Goal: Task Accomplishment & Management: Manage account settings

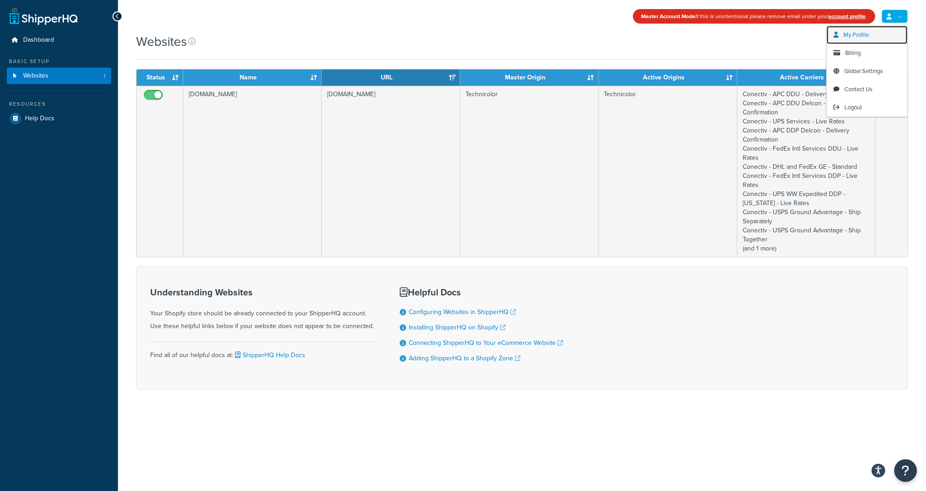
click at [875, 29] on link "My Profile" at bounding box center [867, 35] width 81 height 18
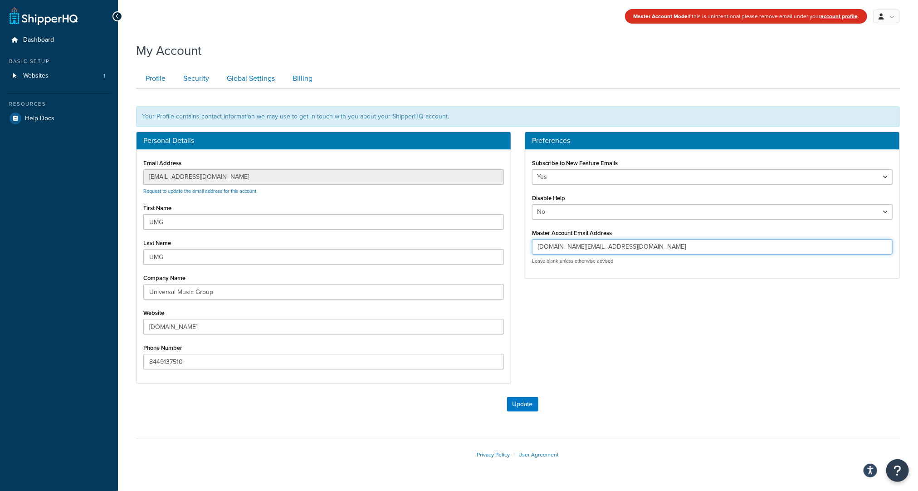
click at [630, 246] on input "umg-shipperhq-staging.myshopify.com@shopify.com" at bounding box center [712, 246] width 361 height 15
drag, startPoint x: 694, startPoint y: 373, endPoint x: 688, endPoint y: 215, distance: 158.0
click at [694, 373] on div "Personal Details Email Address customercare@famehouse.net Request to update the…" at bounding box center [518, 262] width 778 height 261
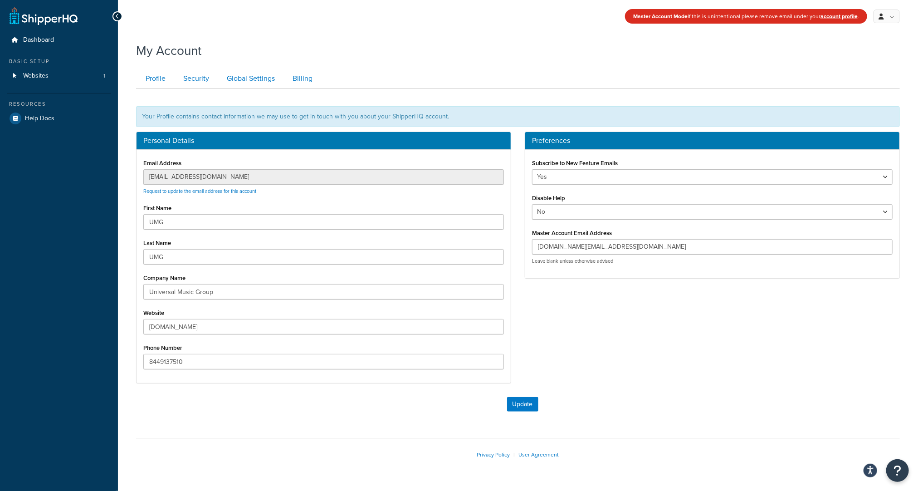
drag, startPoint x: 491, startPoint y: 36, endPoint x: 496, endPoint y: 35, distance: 5.6
click at [492, 36] on div "Master Account Mode If this is unintentional please remove email under your acc…" at bounding box center [518, 258] width 800 height 516
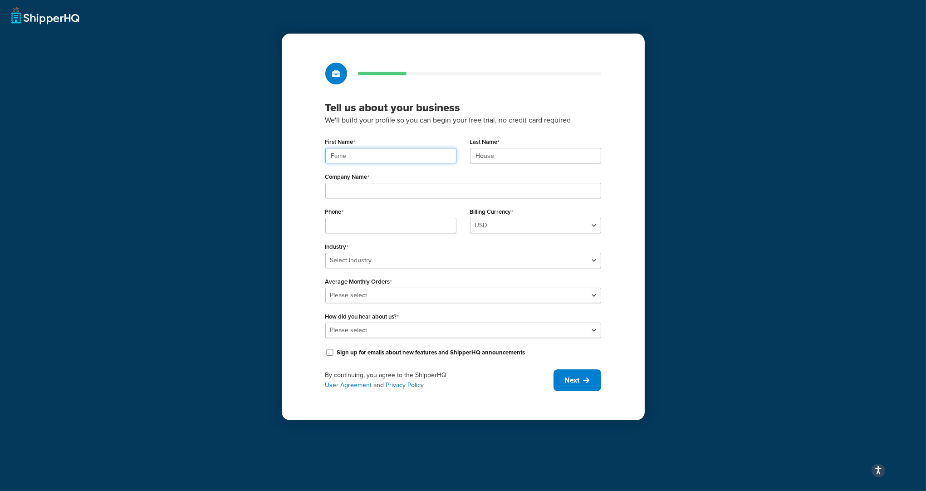
click at [357, 153] on input "Fame" at bounding box center [390, 155] width 131 height 15
paste input "UMG"
type input "UMG"
click at [507, 155] on input "House" at bounding box center [535, 155] width 131 height 15
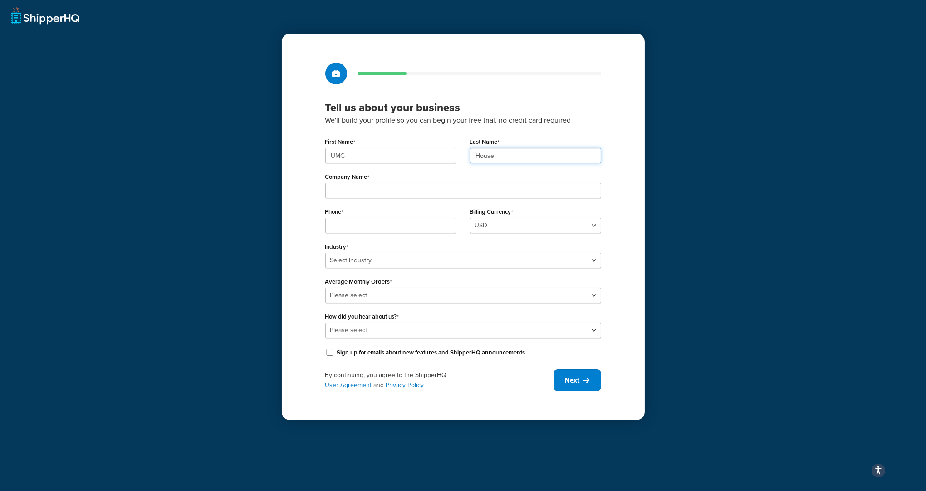
click at [507, 155] on input "House" at bounding box center [535, 155] width 131 height 15
paste input "UMG"
type input "UMG"
click at [346, 182] on div "Company Name" at bounding box center [463, 184] width 276 height 28
click at [370, 195] on input "Company Name" at bounding box center [463, 190] width 276 height 15
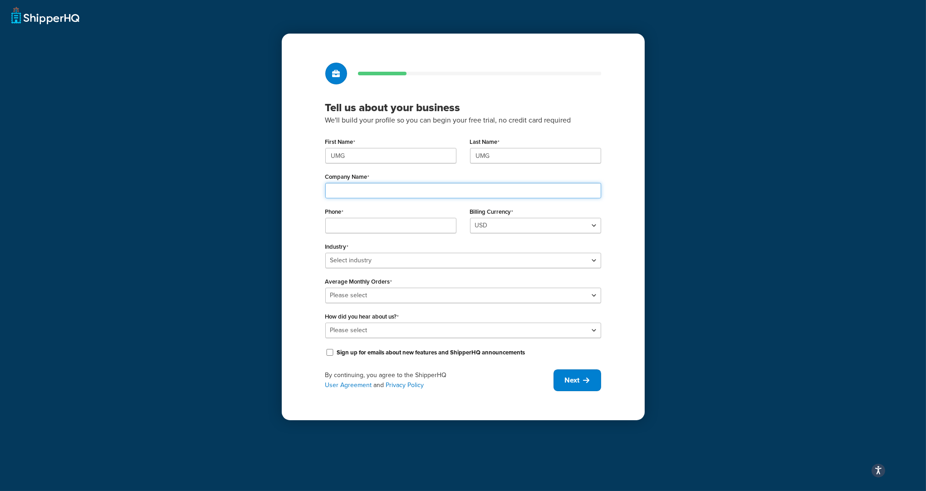
paste input "Universal Music Group"
type input "Universal Music Group"
click at [390, 230] on input "Phone" at bounding box center [390, 225] width 131 height 15
paste input "8449137510"
type input "8449137510"
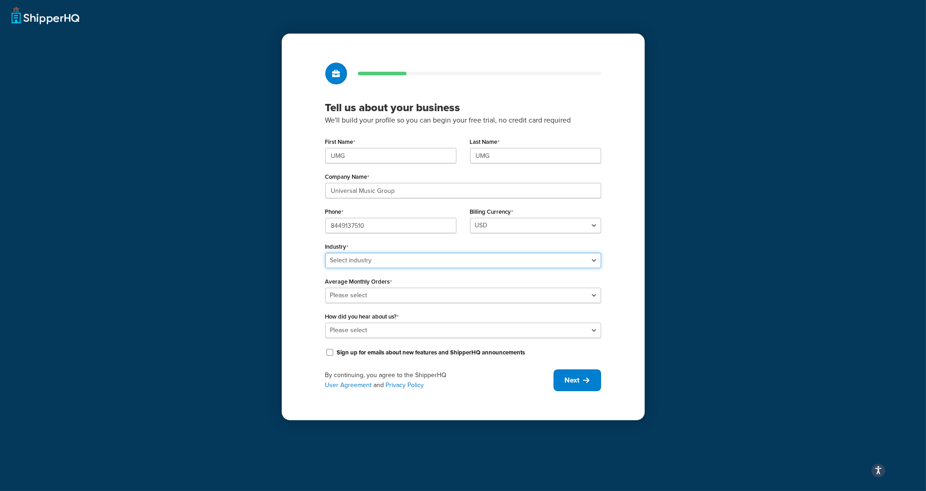
click at [380, 260] on select "Select industry Automotive Adult Agriculture Alcohol, Tobacco & CBD Arts & Craf…" at bounding box center [463, 260] width 276 height 15
select select "25"
click at [373, 291] on select "Please select 0-500 501-1,000 1,001-10,000 10,001-20,000 Over 20,000" at bounding box center [463, 295] width 276 height 15
select select "3"
click at [367, 327] on select "Please select Online Search App Store or Marketplace Listing Referred by Agency…" at bounding box center [463, 330] width 276 height 15
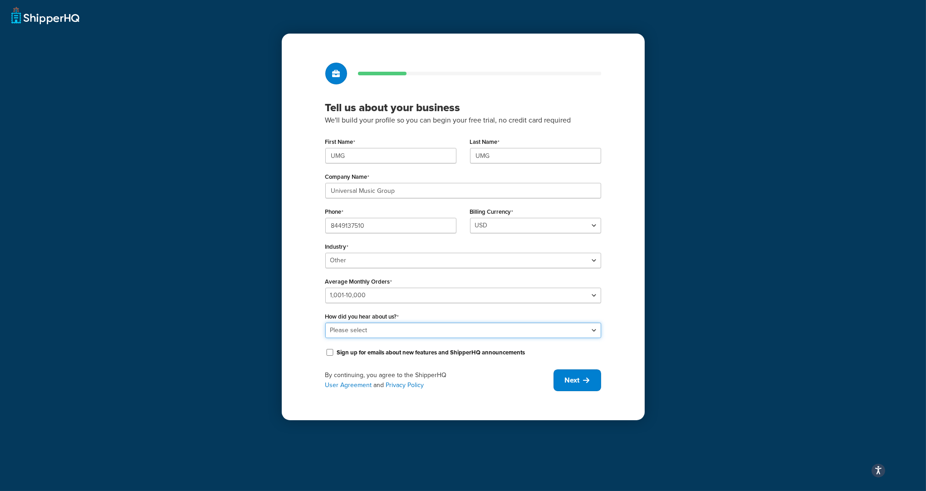
select select "10"
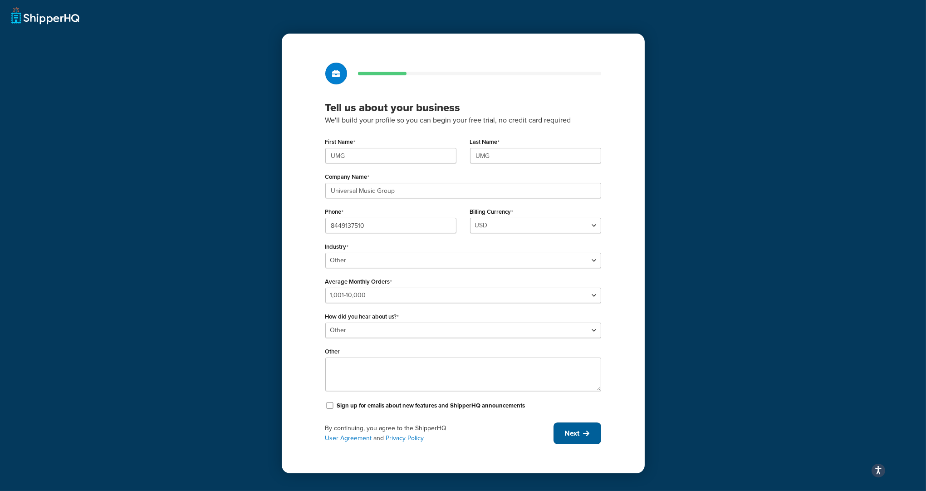
click at [565, 441] on button "Next" at bounding box center [578, 433] width 48 height 22
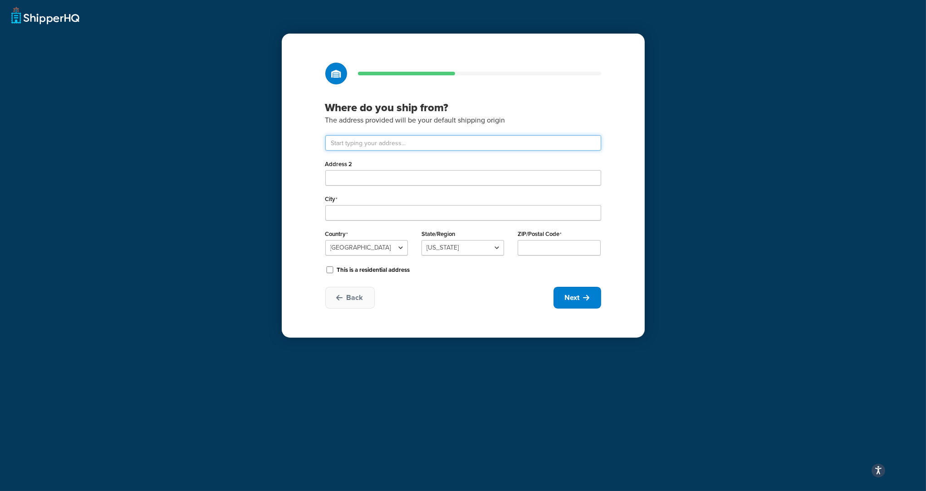
click at [469, 142] on input "text" at bounding box center [463, 142] width 276 height 15
paste input "123 S Broad St, 26th Floor"
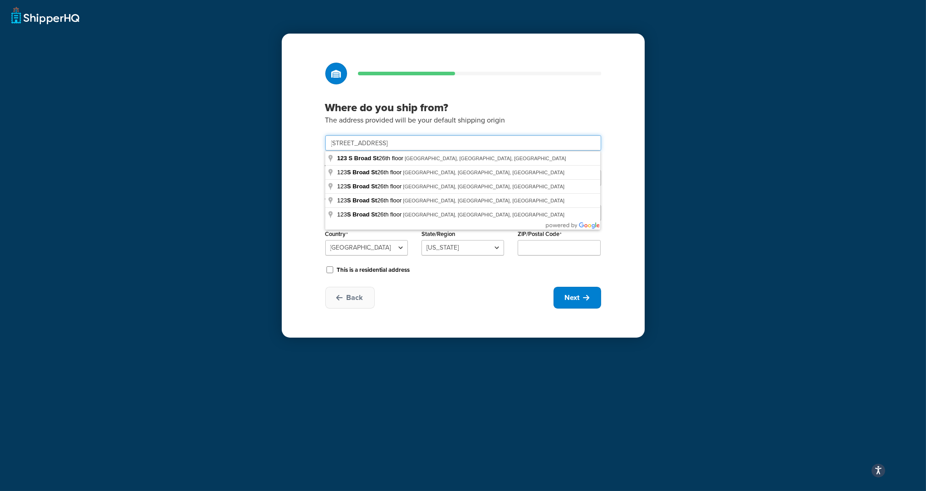
type input "123 S Broad St, 26th Floor"
click at [465, 250] on select "Alabama Alaska American Samoa Arizona Arkansas Armed Forces Americas Armed Forc…" at bounding box center [463, 247] width 83 height 15
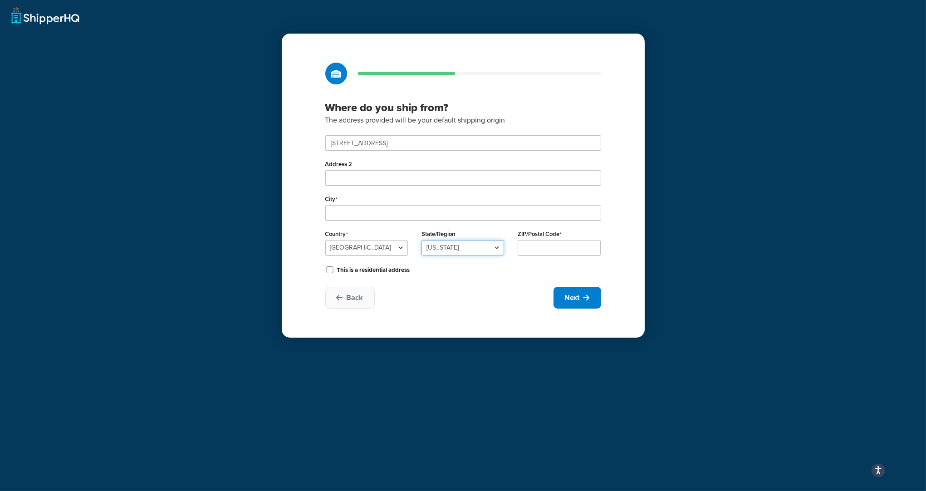
select select "38"
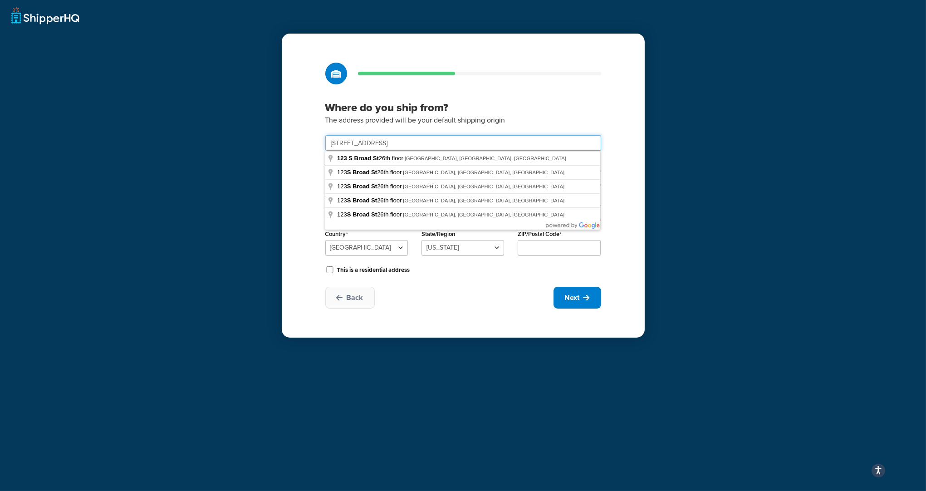
drag, startPoint x: 416, startPoint y: 143, endPoint x: 305, endPoint y: 138, distance: 110.8
click at [293, 138] on div "Where do you ship from? The address provided will be your default shipping orig…" at bounding box center [463, 186] width 363 height 304
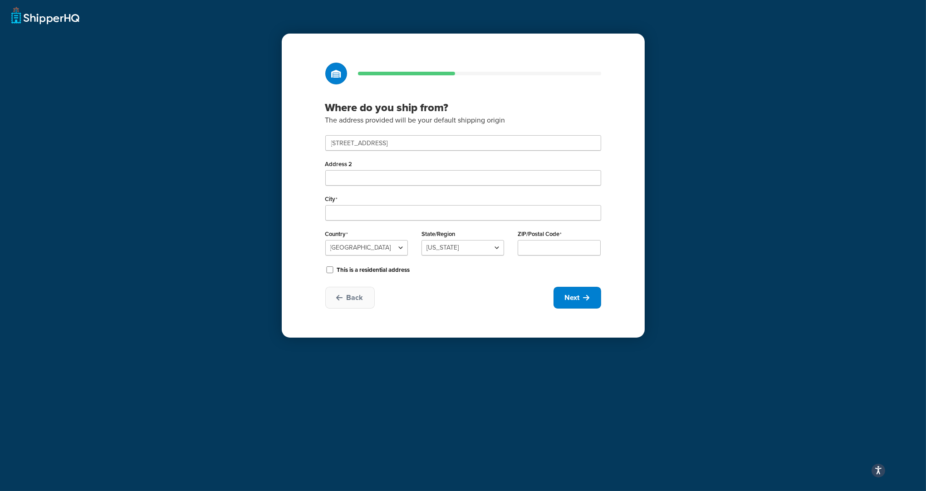
type input "123 S Broad St 26th floor"
type input "Philadelphia"
type input "19109"
click at [572, 300] on span "Next" at bounding box center [572, 298] width 15 height 10
select select "1"
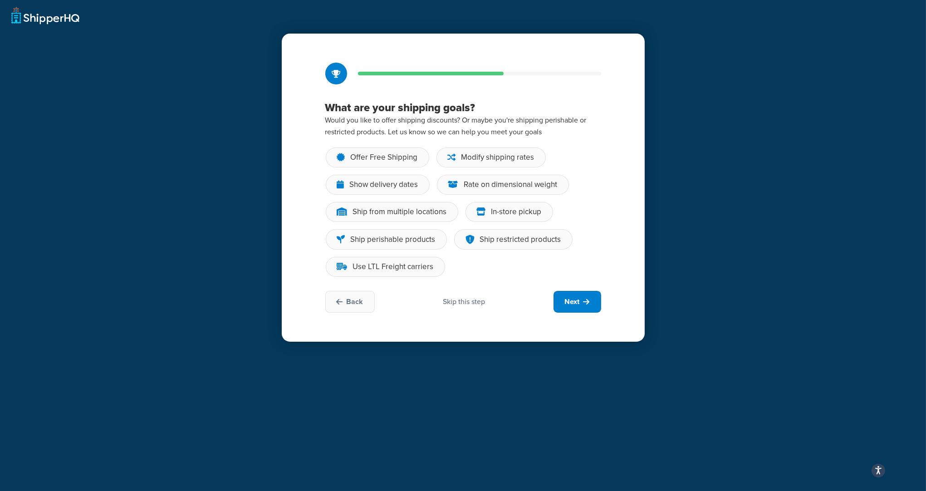
click at [444, 304] on div "Skip this step" at bounding box center [464, 302] width 42 height 10
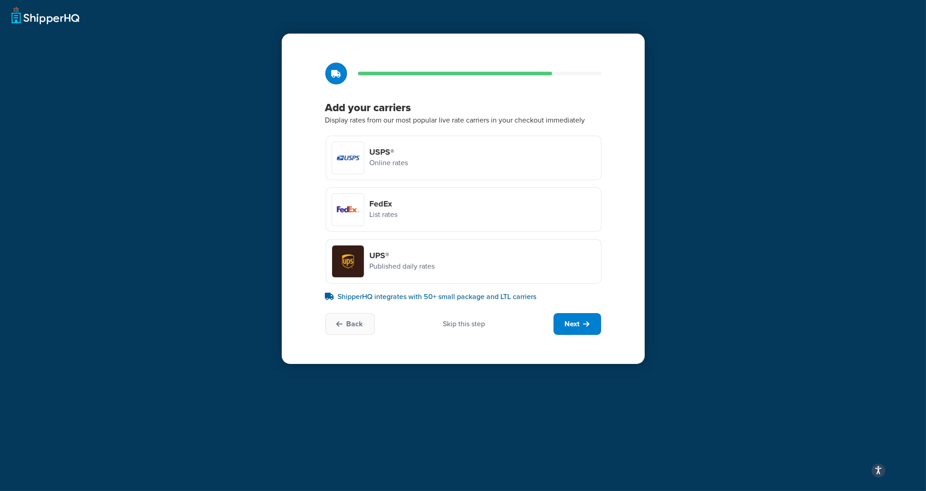
click at [459, 319] on div "Skip this step" at bounding box center [464, 324] width 42 height 10
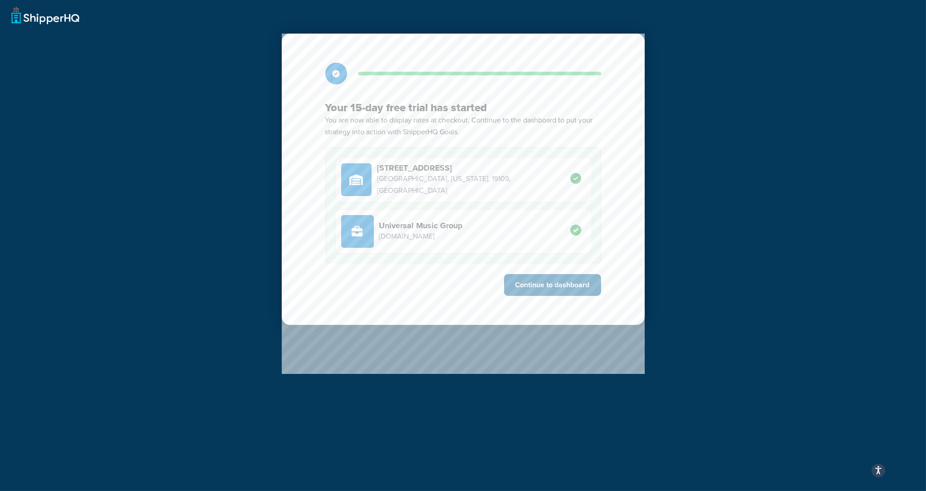
click at [567, 281] on button "Continue to dashboard" at bounding box center [552, 285] width 97 height 22
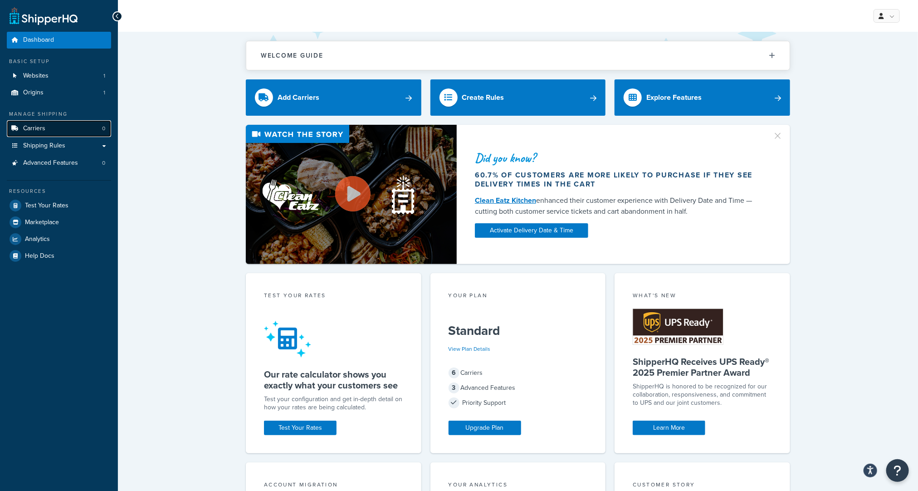
click at [29, 133] on span "Carriers" at bounding box center [34, 129] width 22 height 8
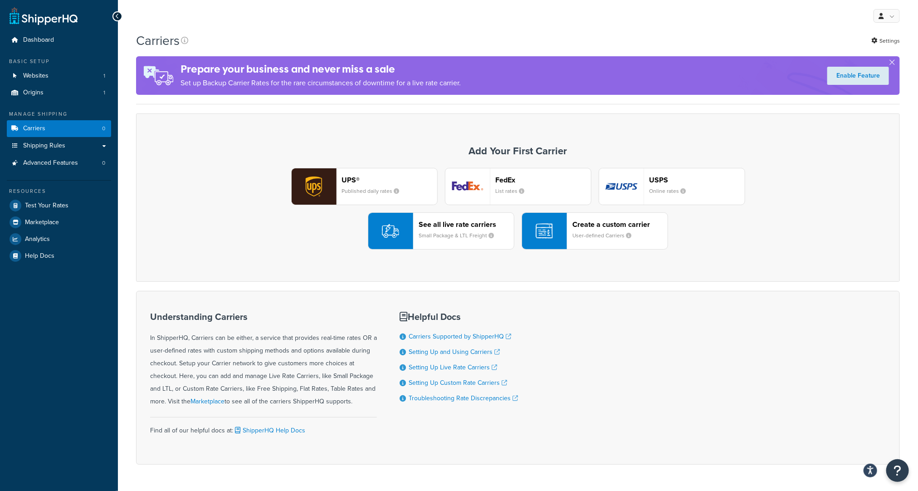
drag, startPoint x: 748, startPoint y: 44, endPoint x: 786, endPoint y: 36, distance: 38.5
click at [749, 45] on div "Carriers Settings" at bounding box center [518, 41] width 764 height 18
click at [889, 39] on link "Settings" at bounding box center [886, 40] width 29 height 13
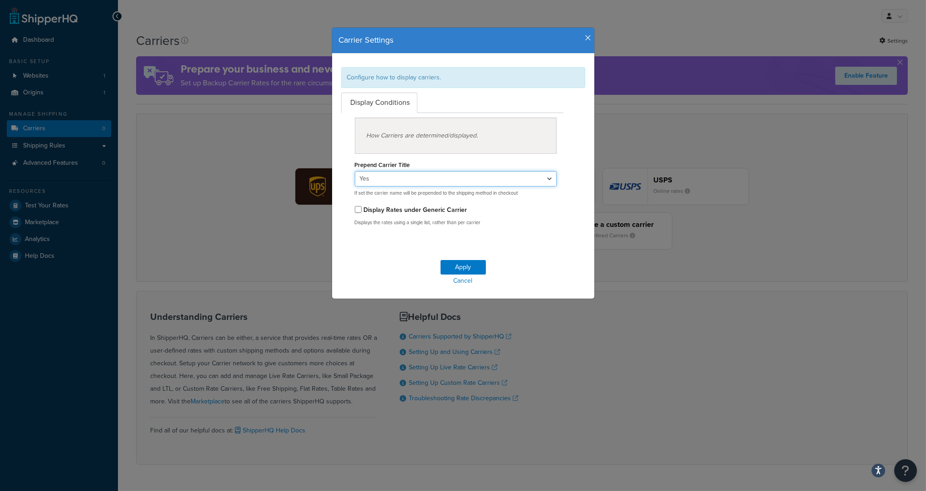
click at [384, 176] on select "Yes No" at bounding box center [456, 178] width 202 height 15
select select "false"
click at [450, 263] on button "Apply" at bounding box center [463, 267] width 45 height 15
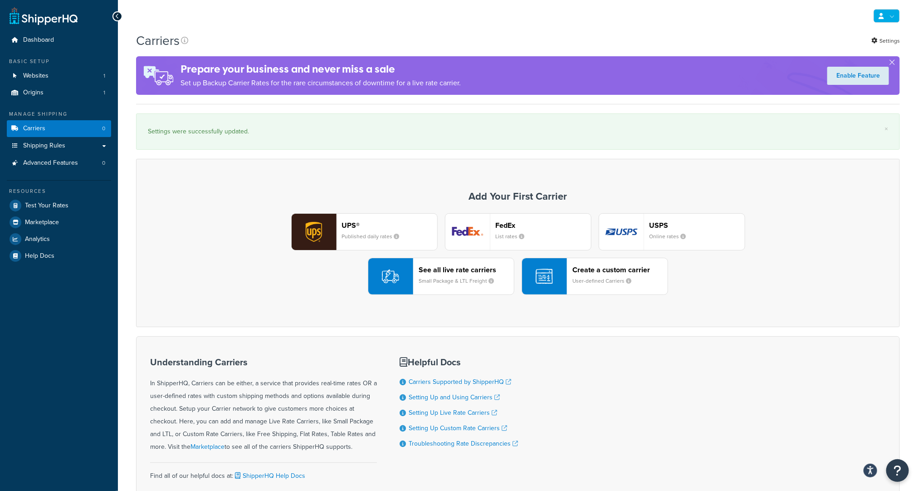
click at [885, 16] on link at bounding box center [887, 16] width 26 height 14
click at [883, 18] on icon at bounding box center [881, 16] width 5 height 6
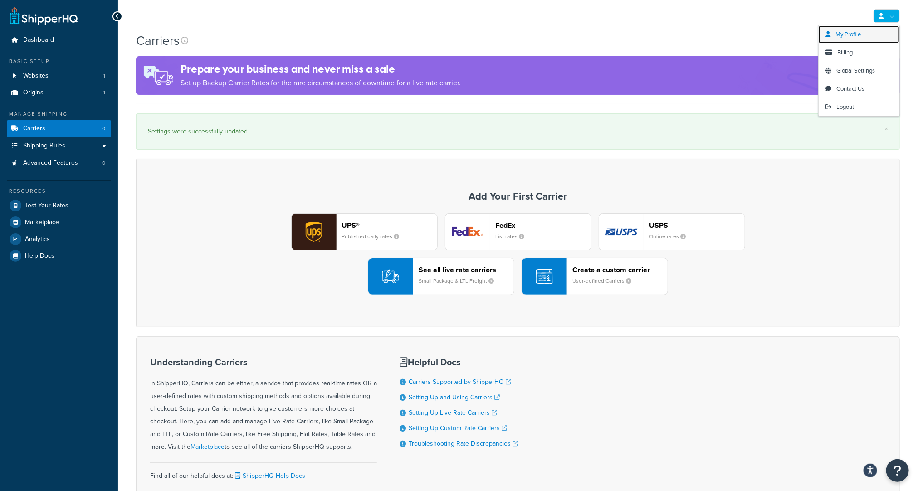
click at [862, 33] on link "My Profile" at bounding box center [859, 34] width 81 height 18
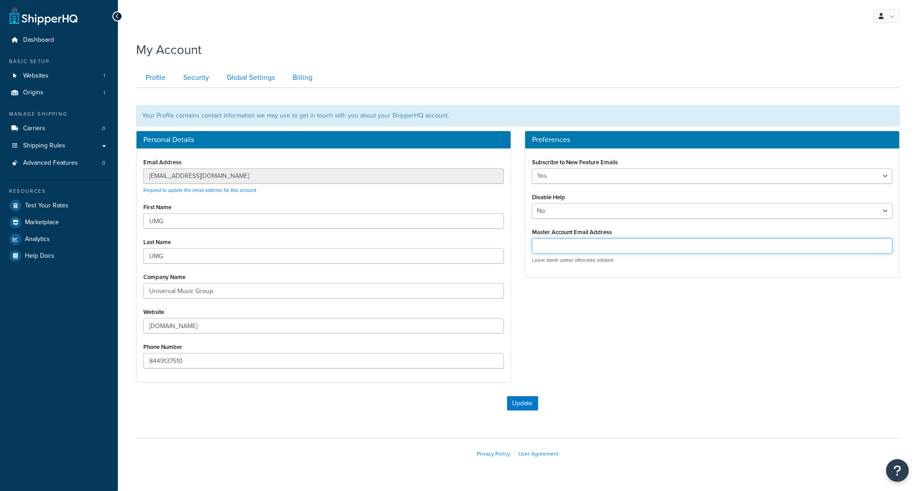
click at [574, 248] on input "Master Account Email Address" at bounding box center [712, 245] width 361 height 15
paste input "[DOMAIN_NAME][EMAIL_ADDRESS][DOMAIN_NAME]"
type input "[DOMAIN_NAME][EMAIL_ADDRESS][DOMAIN_NAME]"
click at [511, 405] on button "Update" at bounding box center [522, 403] width 31 height 15
